Goal: Ask a question: Seek information or help from site administrators or community

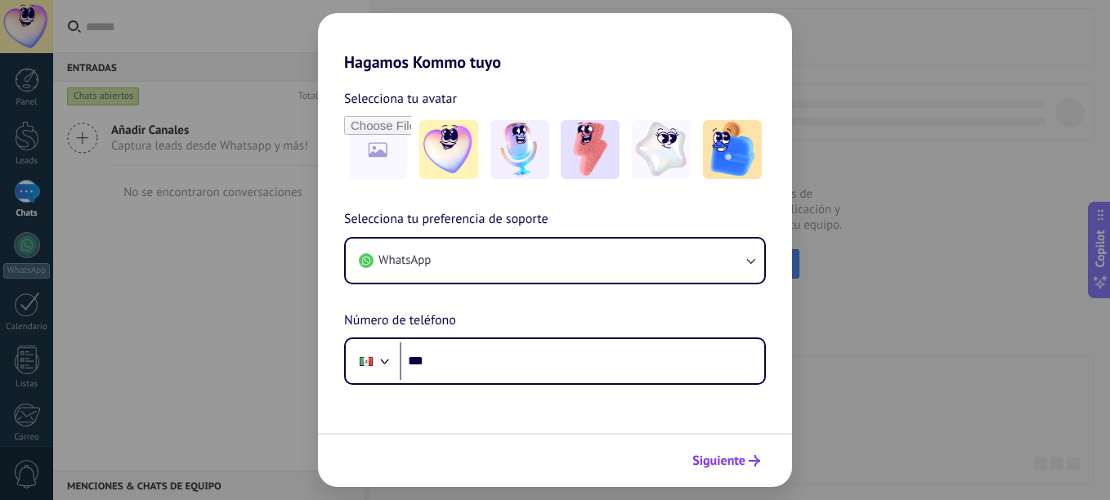
click at [723, 456] on span "Siguiente" at bounding box center [718, 460] width 53 height 11
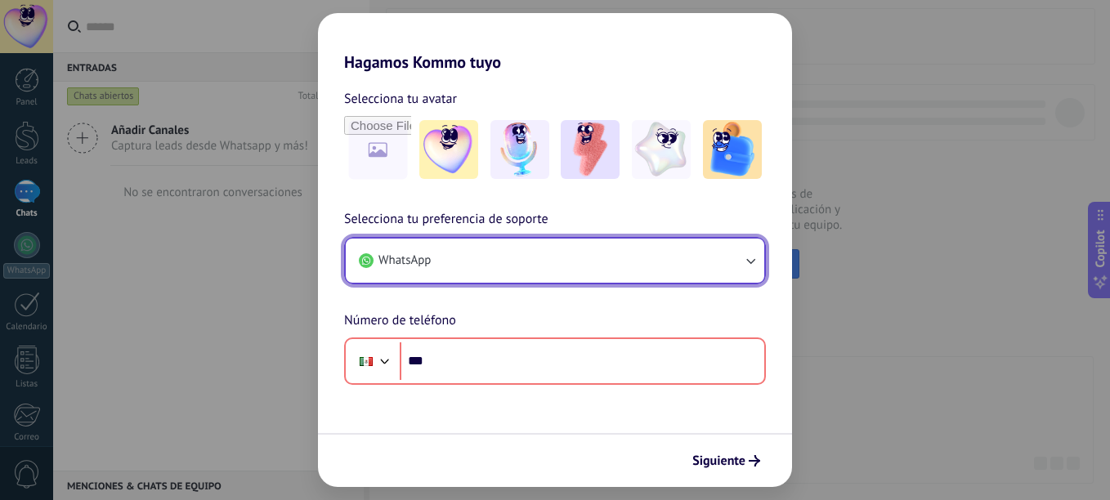
click at [573, 269] on button "WhatsApp" at bounding box center [555, 261] width 419 height 44
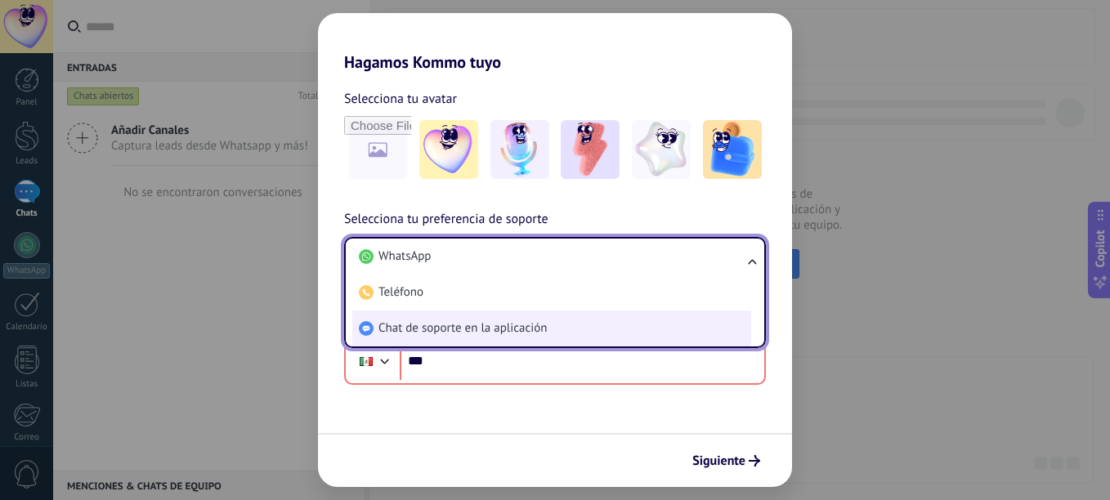
click at [532, 320] on span "Chat de soporte en la aplicación" at bounding box center [463, 328] width 168 height 16
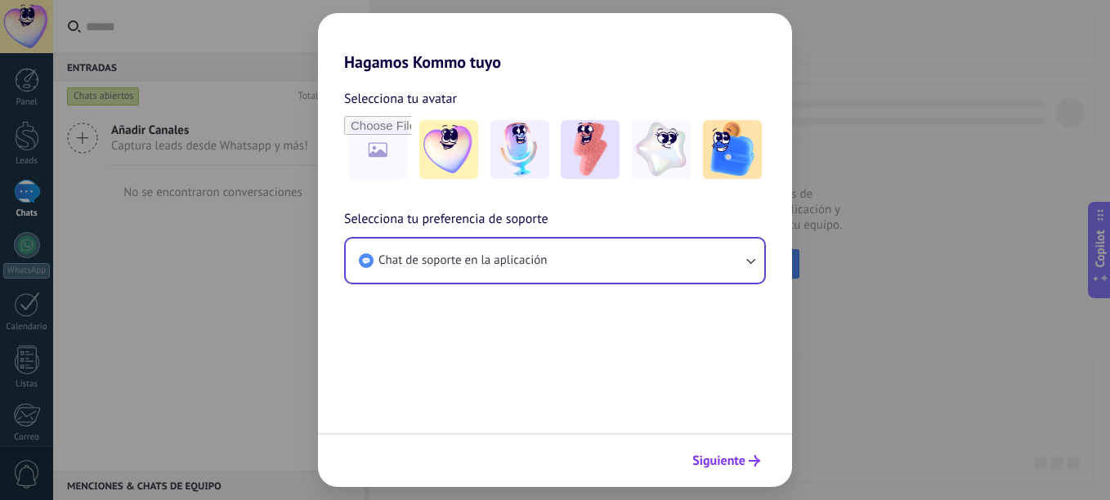
click at [690, 446] on div "Siguiente" at bounding box center [555, 460] width 474 height 54
click at [710, 458] on span "Siguiente" at bounding box center [718, 460] width 53 height 11
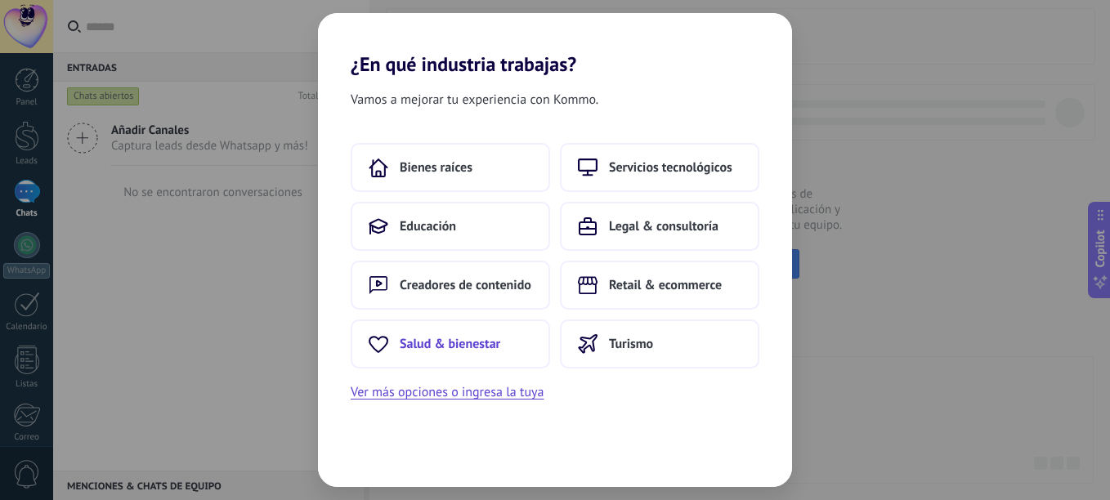
click at [504, 342] on button "Salud & bienestar" at bounding box center [450, 344] width 199 height 49
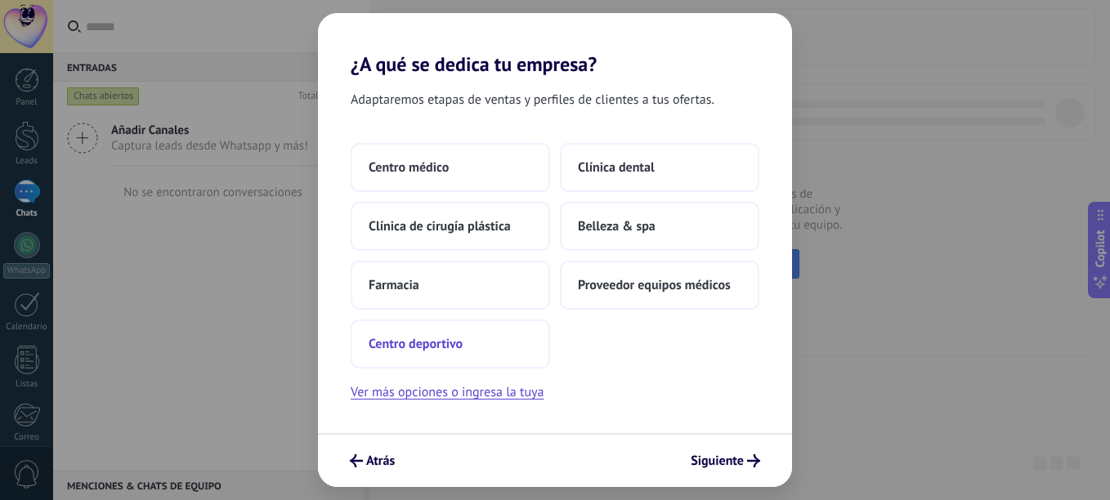
click at [470, 336] on button "Centro deportivo" at bounding box center [450, 344] width 199 height 49
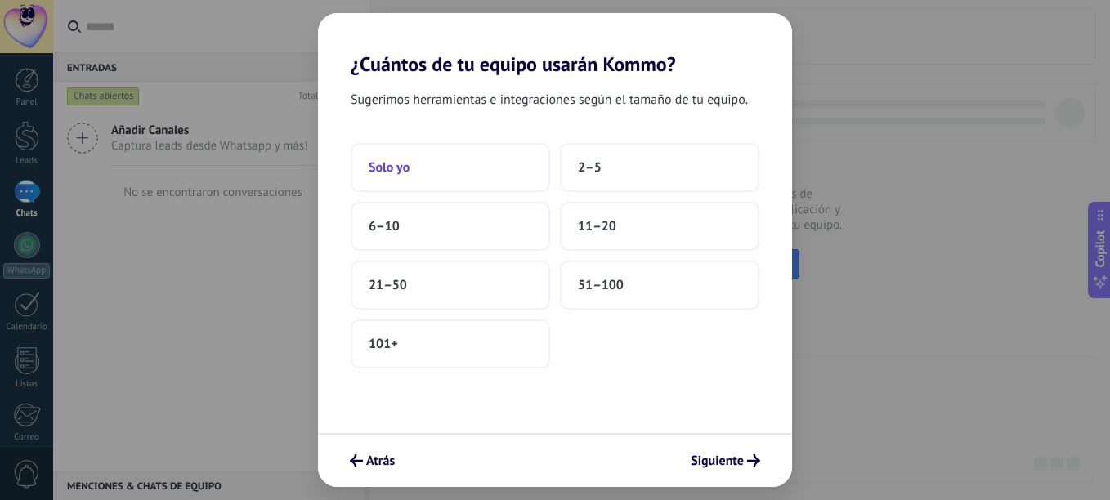
click at [419, 169] on button "Solo yo" at bounding box center [450, 167] width 199 height 49
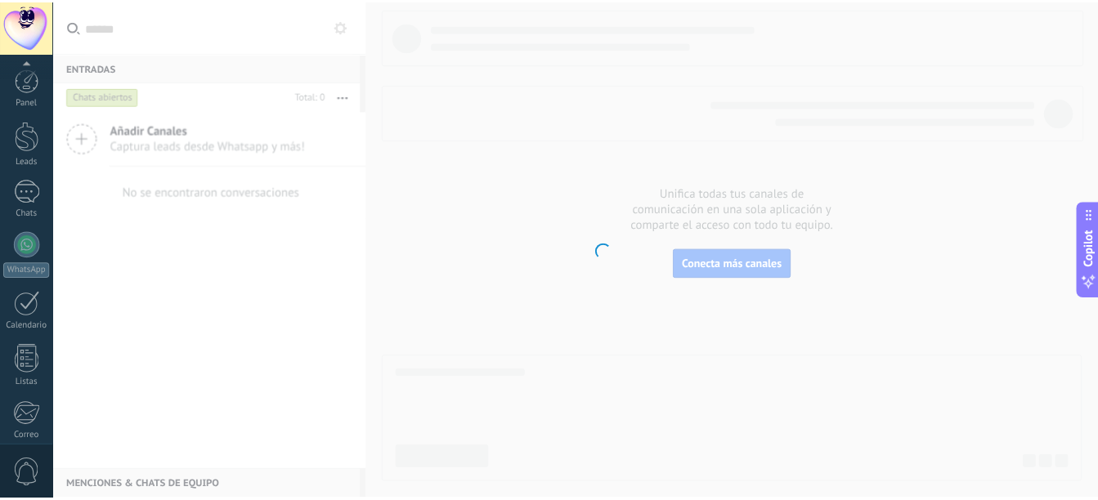
scroll to position [180, 0]
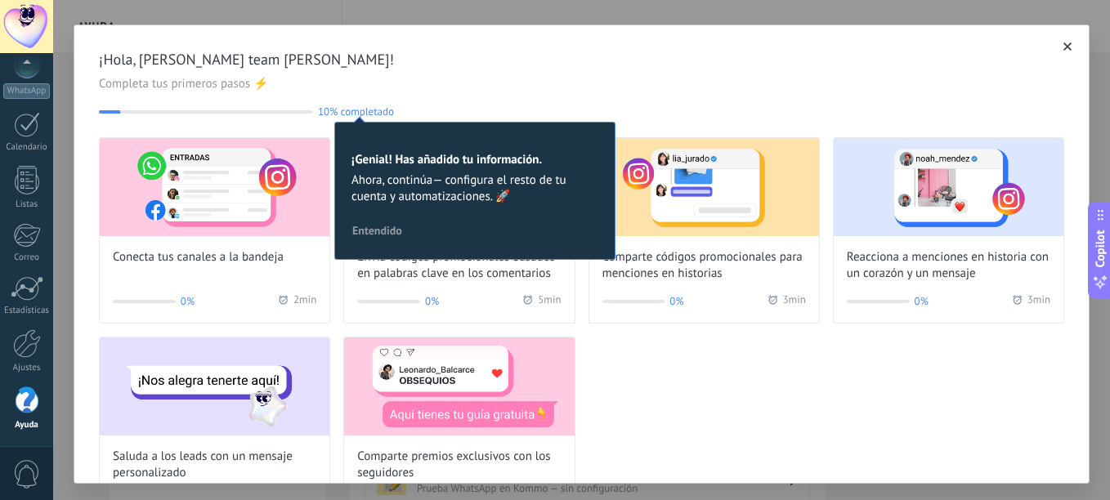
click at [1060, 46] on button "button" at bounding box center [1068, 46] width 16 height 16
